Goal: Task Accomplishment & Management: Use online tool/utility

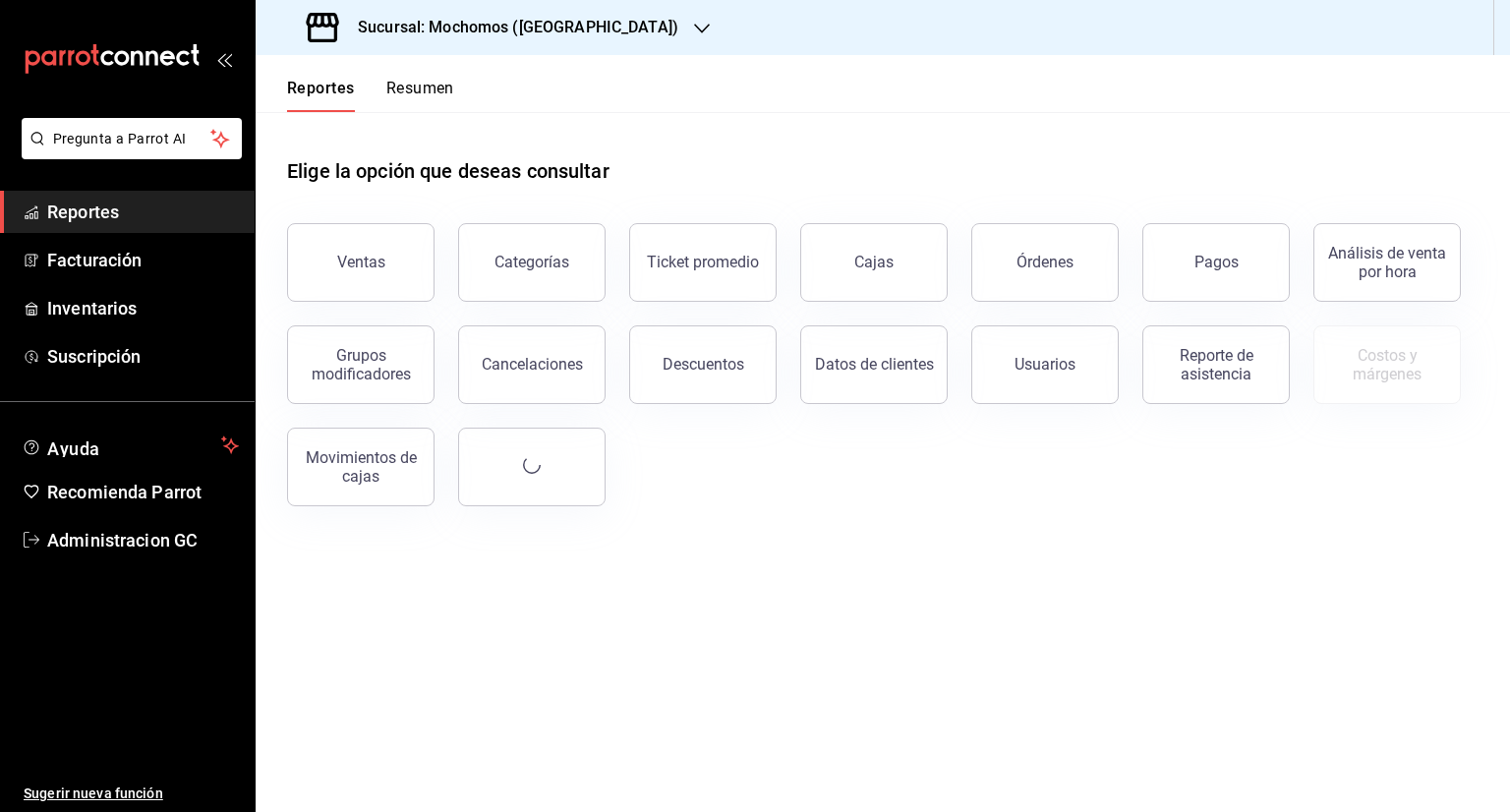
click at [590, 29] on div "Sucursal: Mochomos ([GEOGRAPHIC_DATA])" at bounding box center [494, 28] width 446 height 55
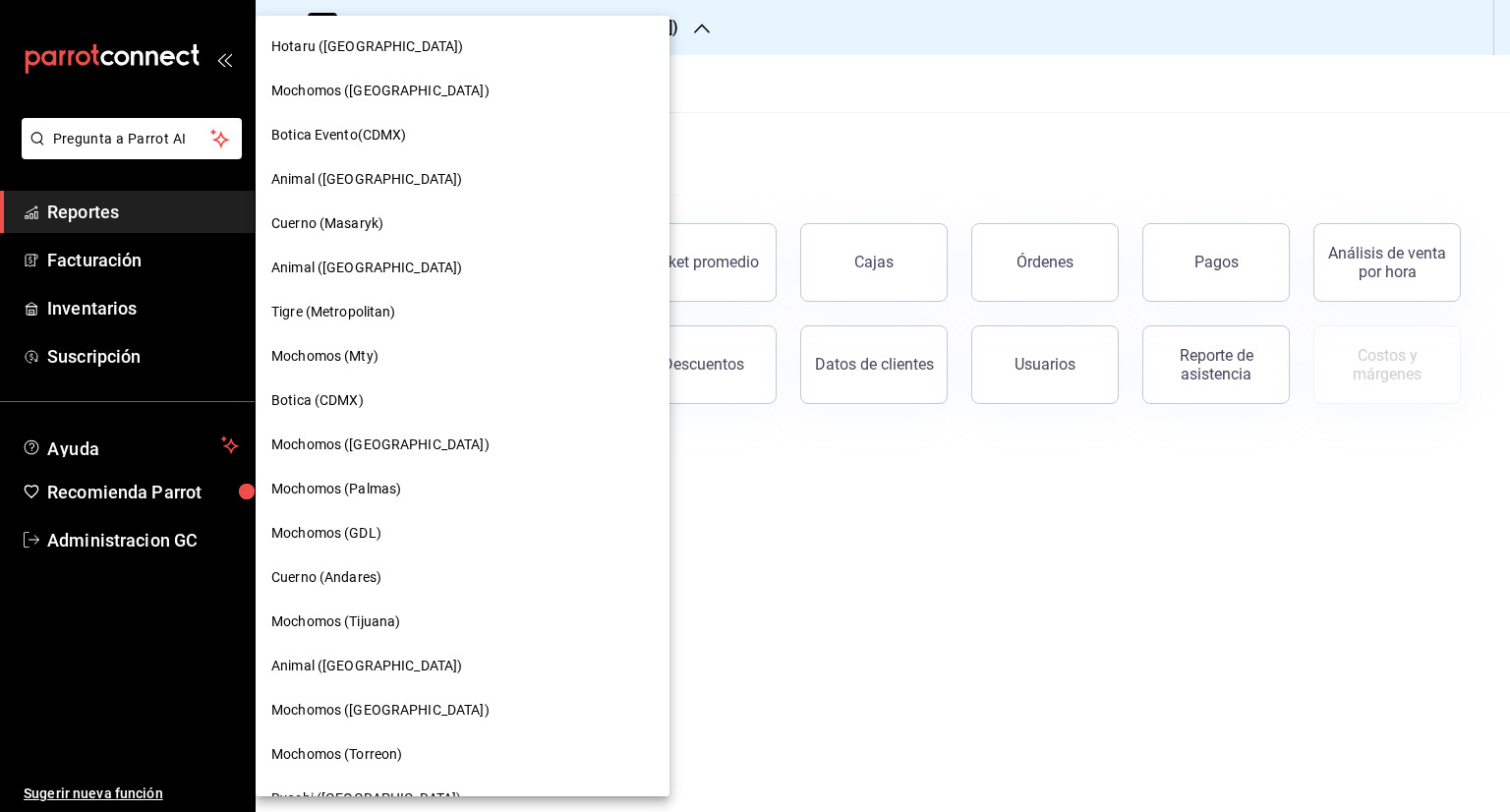
scroll to position [361, 0]
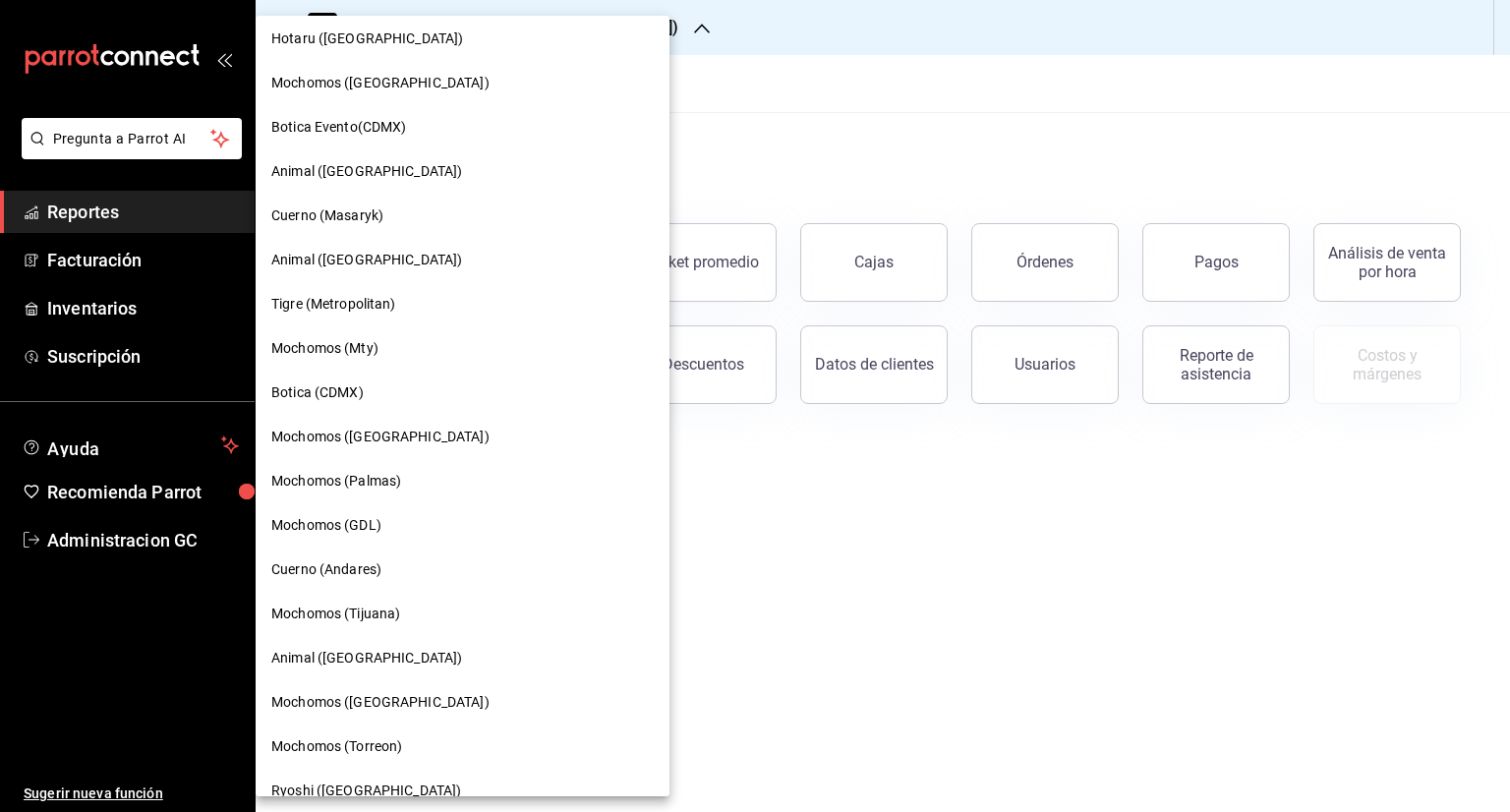
drag, startPoint x: 351, startPoint y: 260, endPoint x: 336, endPoint y: 258, distance: 15.1
click at [336, 258] on span "Animal ([GEOGRAPHIC_DATA])" at bounding box center [367, 259] width 191 height 21
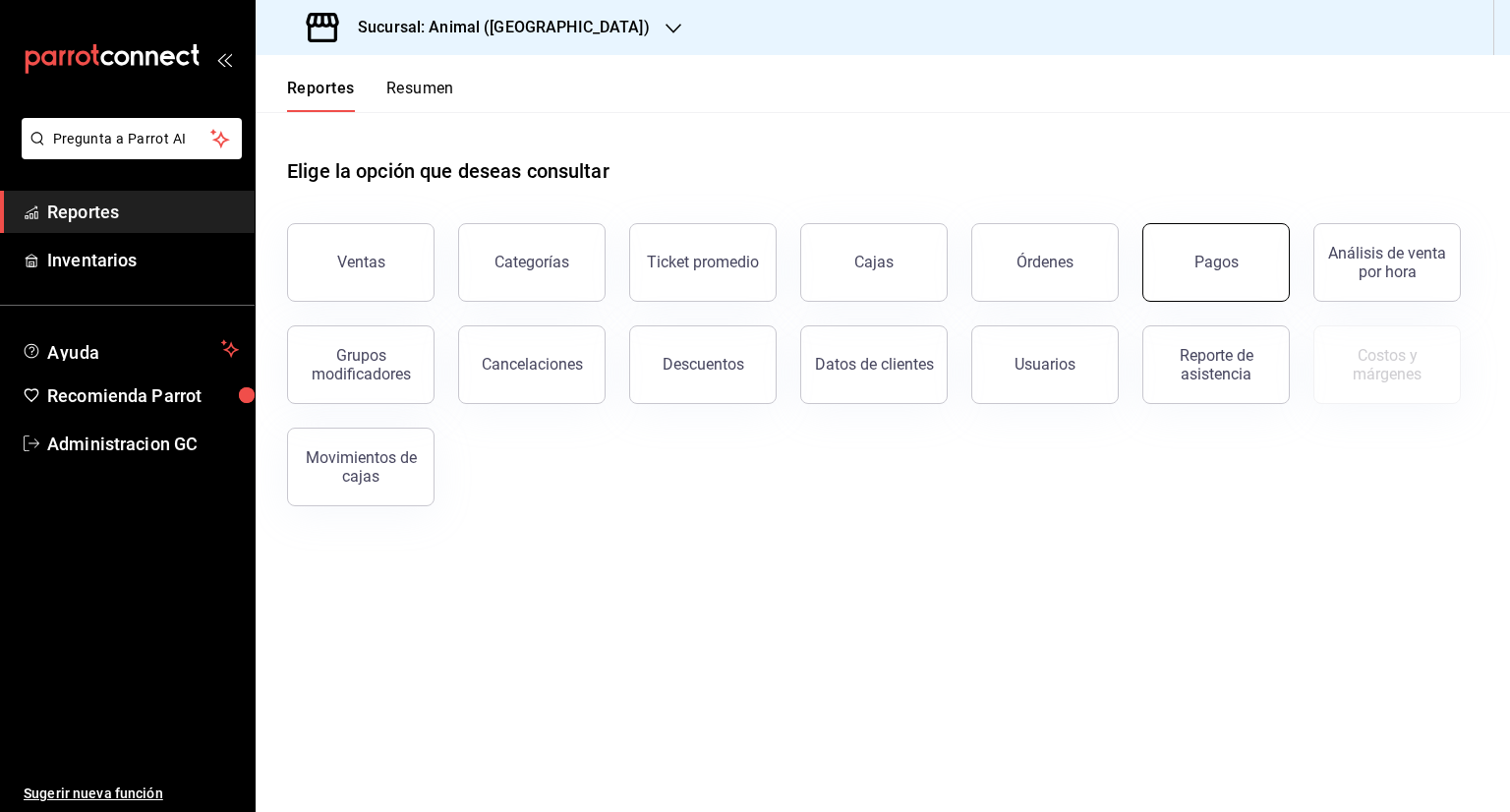
click at [1207, 272] on button "Pagos" at bounding box center [1216, 262] width 148 height 79
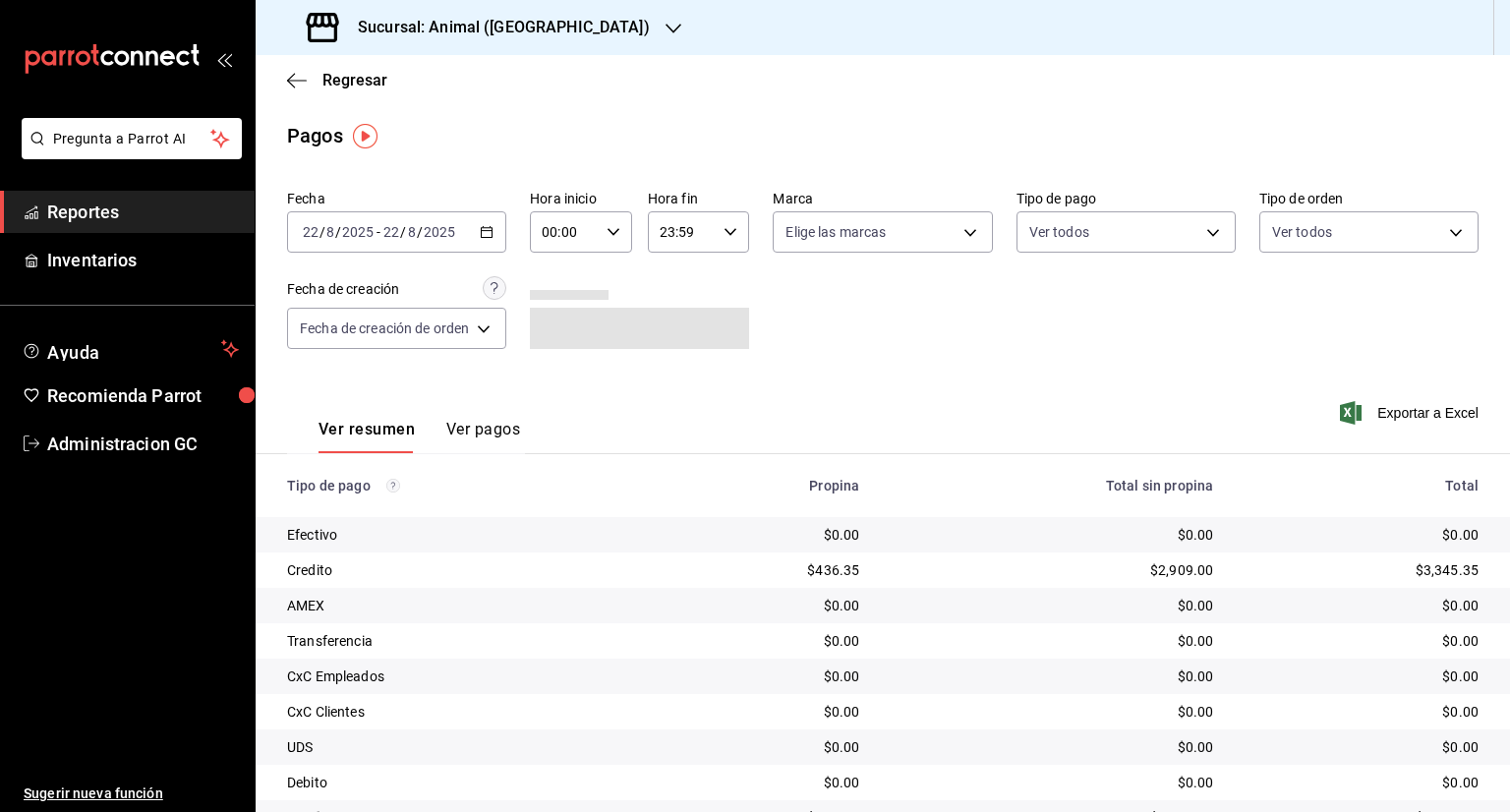
click at [488, 231] on icon "button" at bounding box center [487, 232] width 14 height 14
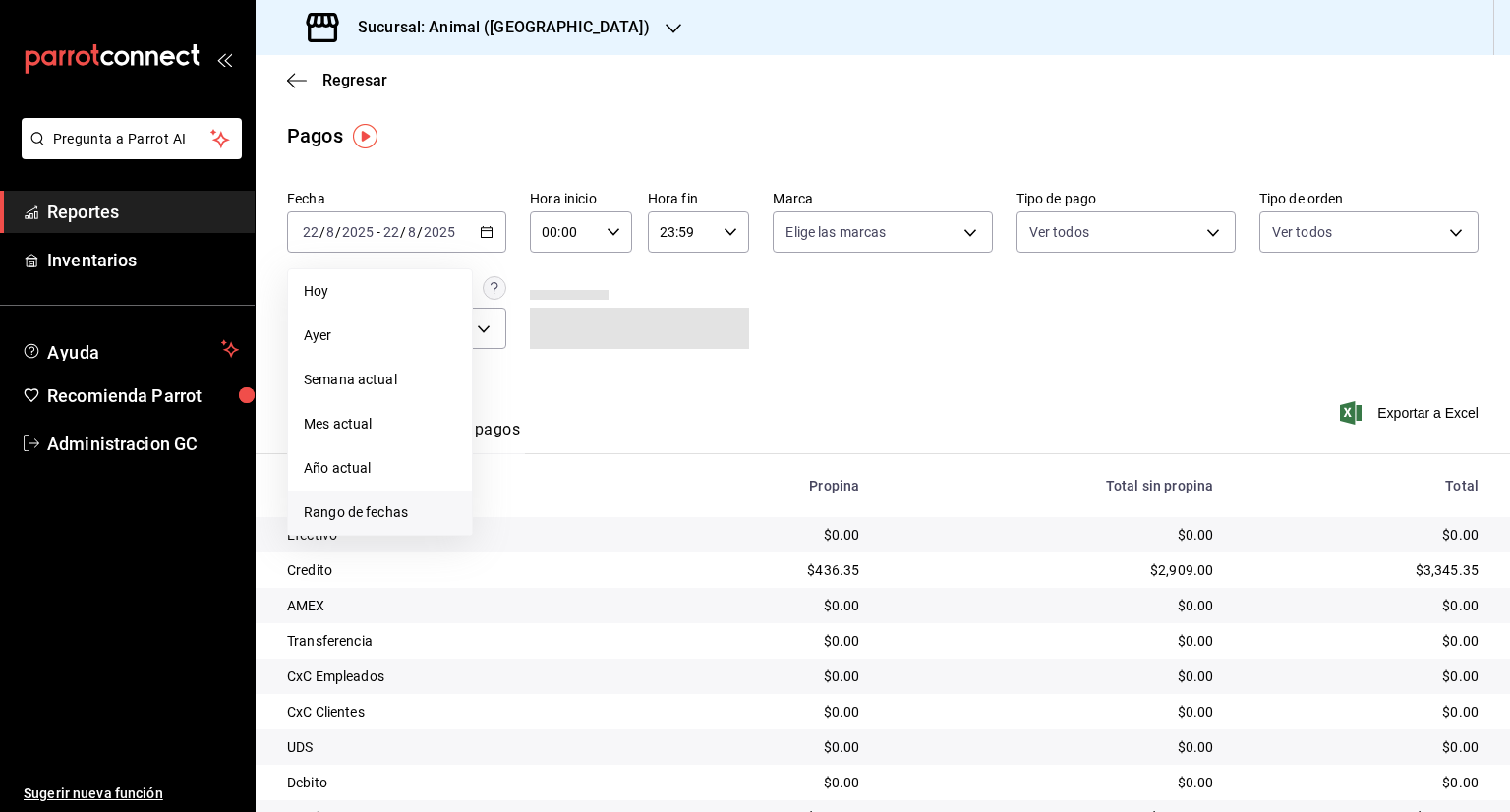
click at [384, 491] on li "Rango de fechas" at bounding box center [379, 512] width 184 height 44
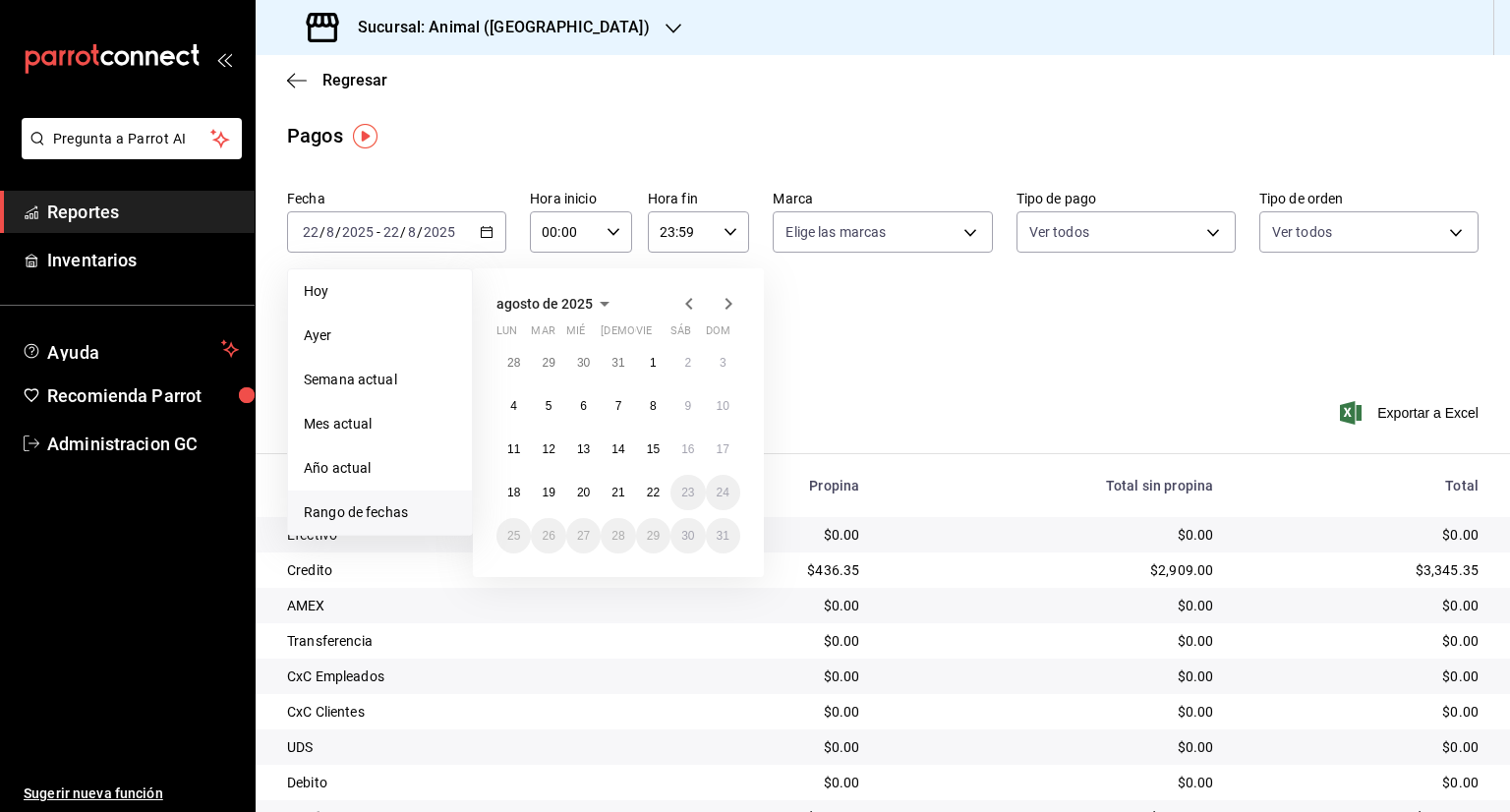
click at [378, 504] on span "Rango de fechas" at bounding box center [379, 512] width 153 height 21
click at [653, 362] on abbr "1" at bounding box center [652, 363] width 7 height 14
click at [688, 302] on icon "button" at bounding box center [688, 304] width 7 height 12
click at [539, 352] on button "1" at bounding box center [548, 363] width 34 height 35
click at [539, 352] on div "Fecha [DATE] [DATE] - [DATE] [DATE] [DATE] [DATE] Semana actual Mes actual Año …" at bounding box center [882, 278] width 1192 height 191
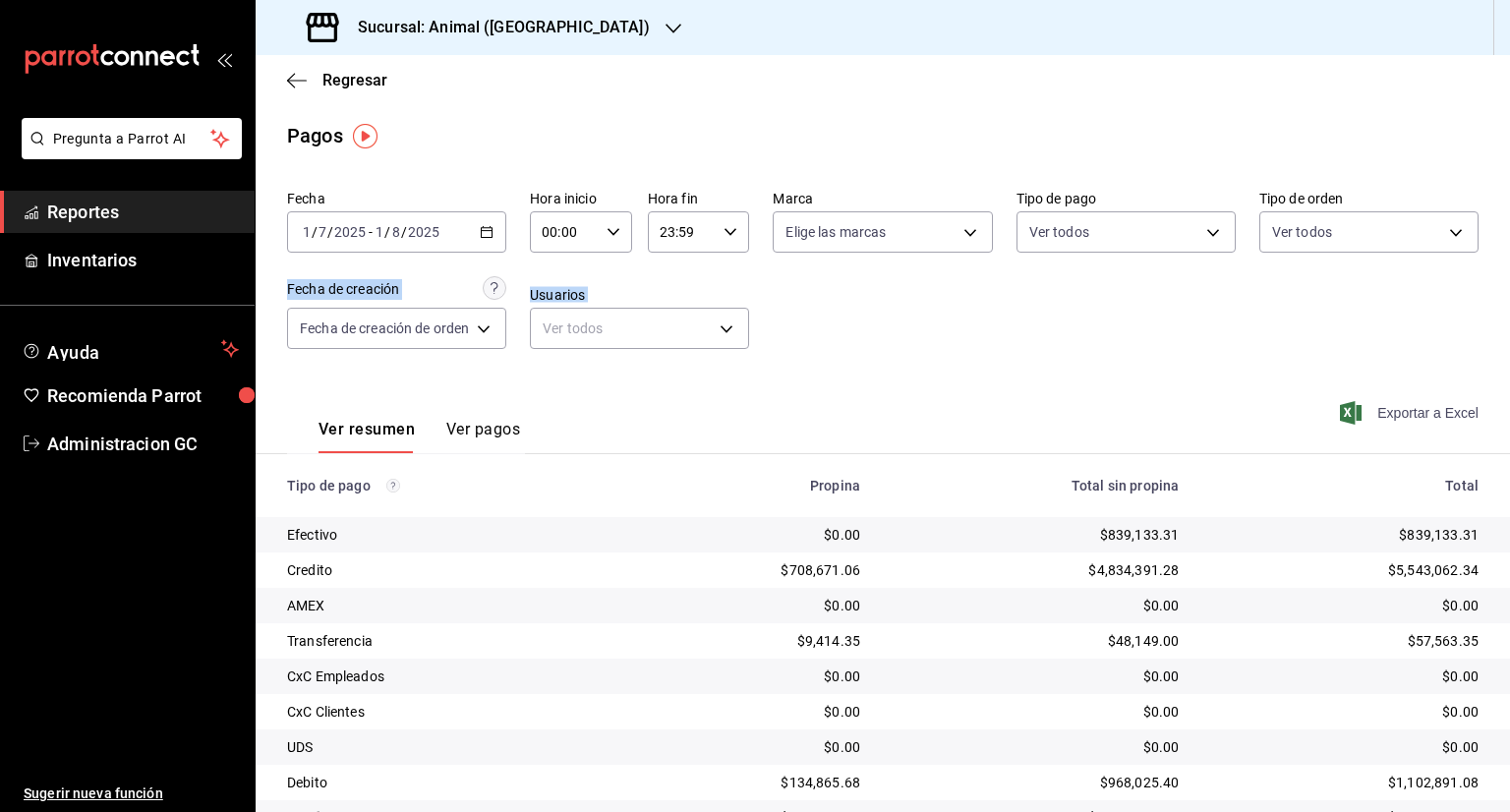
click at [1419, 409] on span "Exportar a Excel" at bounding box center [1411, 413] width 135 height 24
